Goal: Information Seeking & Learning: Learn about a topic

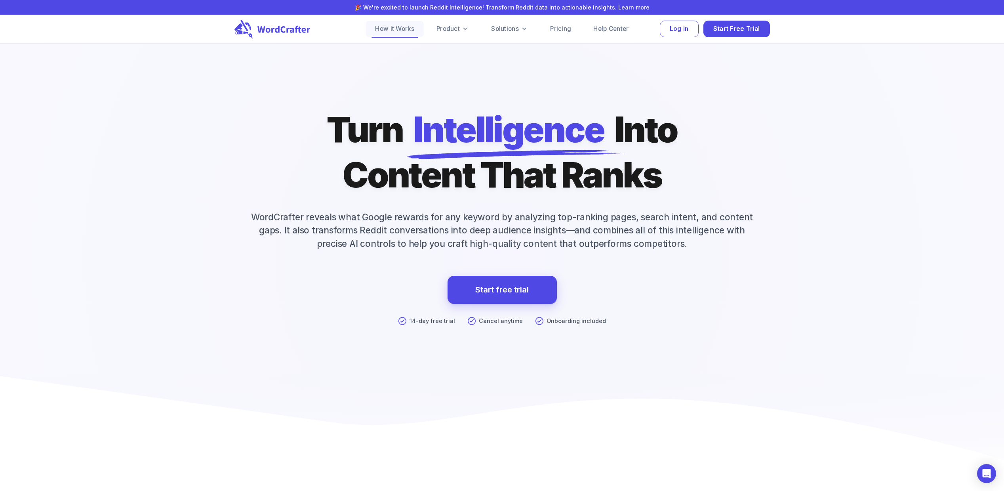
click at [389, 28] on link "How it Works" at bounding box center [394, 29] width 58 height 16
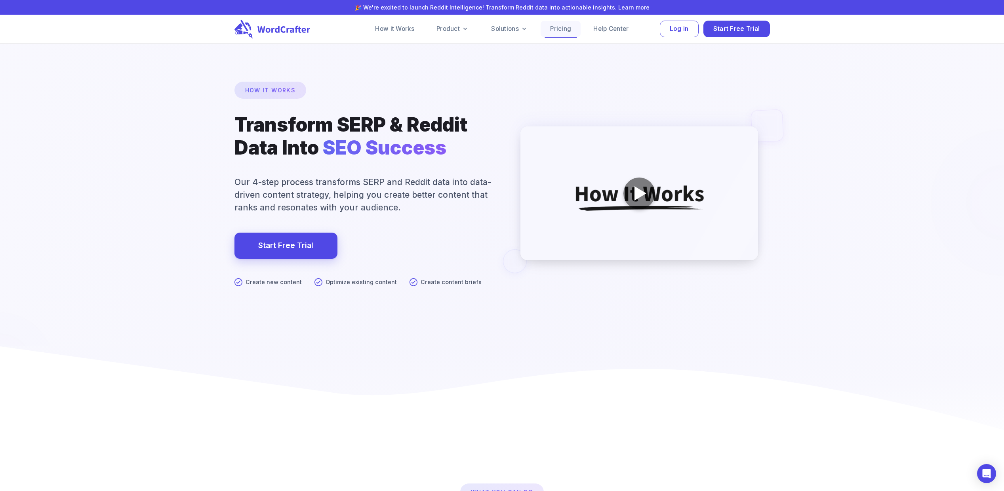
click at [555, 27] on link "Pricing" at bounding box center [560, 29] width 40 height 16
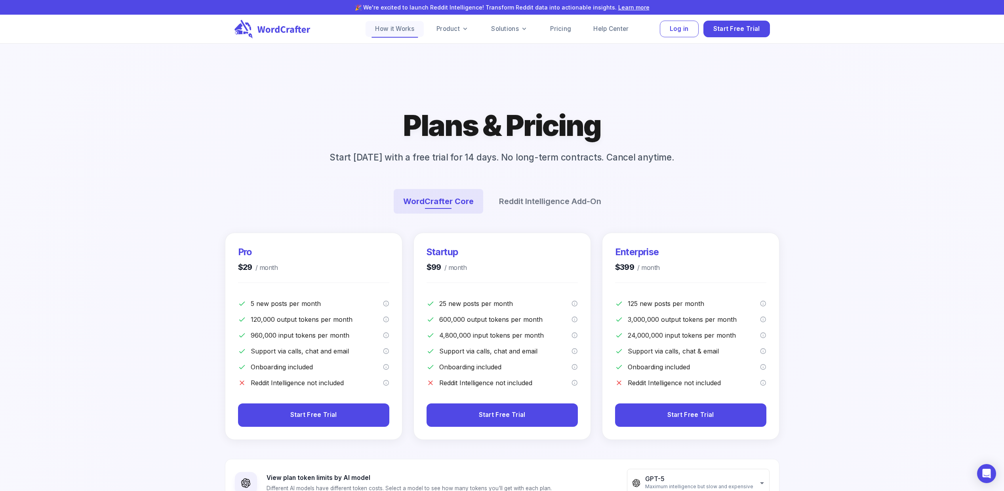
click at [396, 26] on link "How it Works" at bounding box center [394, 29] width 58 height 16
